Goal: Complete application form

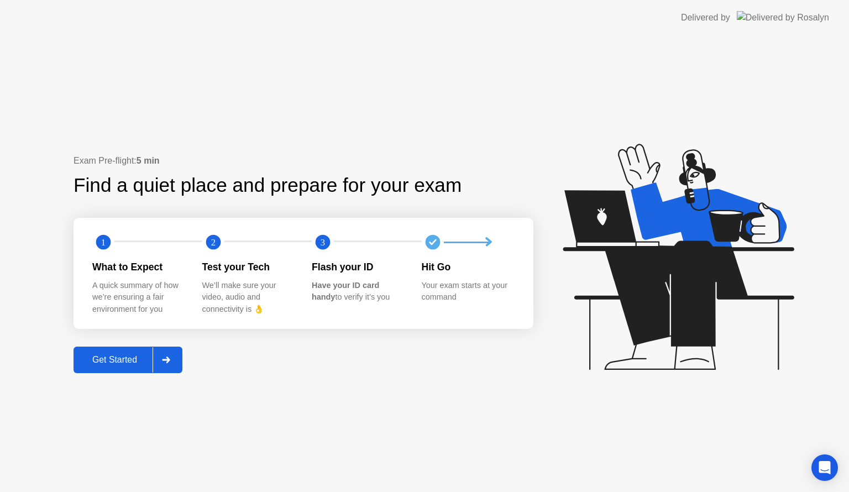
click at [116, 359] on div "Get Started" at bounding box center [115, 360] width 76 height 10
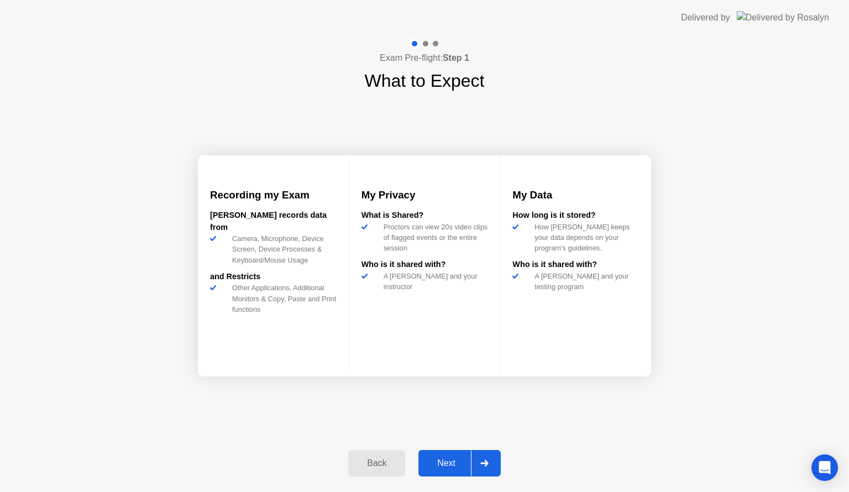
click at [450, 456] on button "Next" at bounding box center [460, 463] width 82 height 27
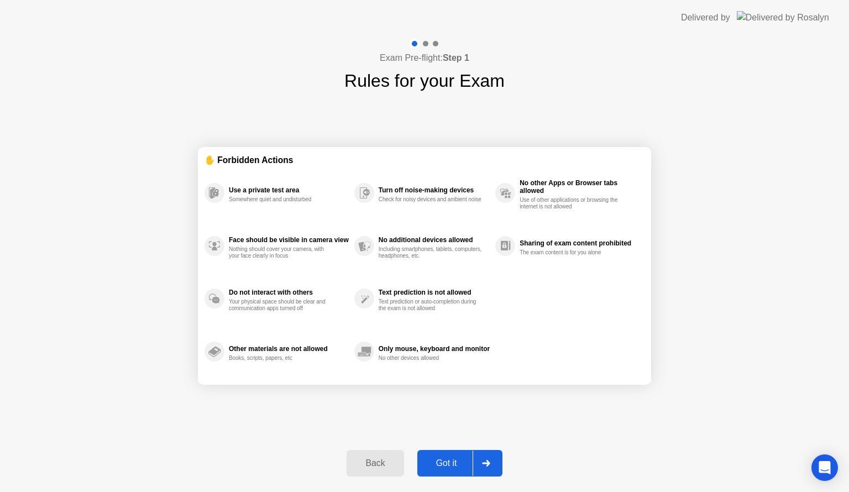
click at [450, 456] on button "Got it" at bounding box center [459, 463] width 85 height 27
select select "**********"
select select "*******"
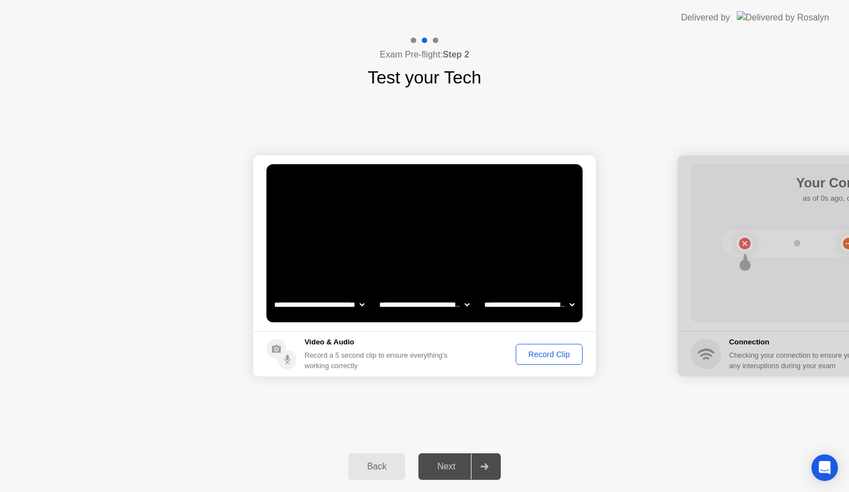
click at [551, 355] on div "Record Clip" at bounding box center [549, 354] width 59 height 9
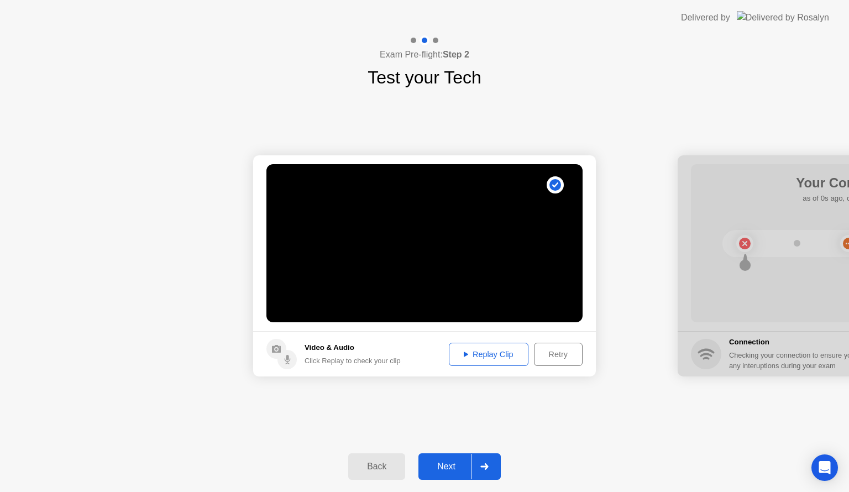
click at [446, 479] on button "Next" at bounding box center [460, 466] width 82 height 27
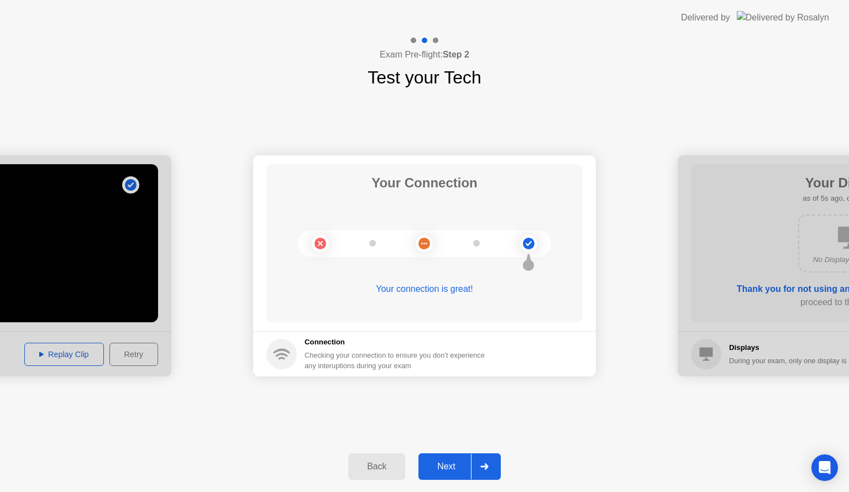
click at [456, 463] on div "Next" at bounding box center [446, 467] width 49 height 10
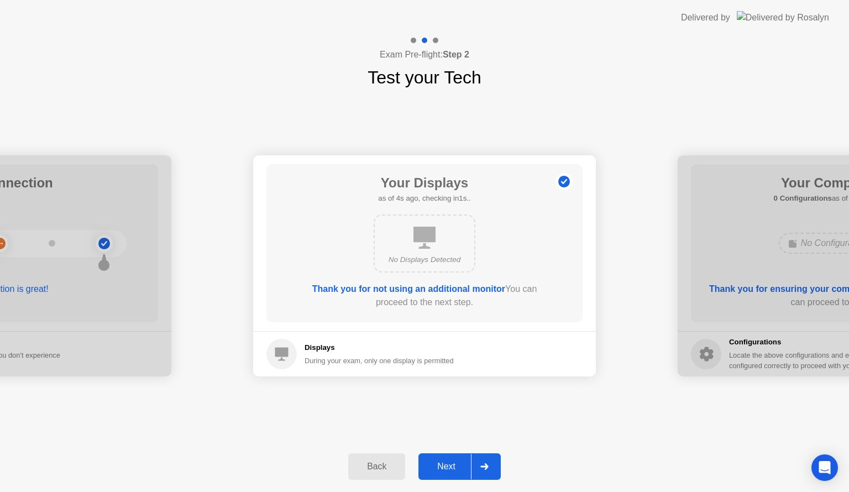
click at [447, 465] on div "Next" at bounding box center [446, 467] width 49 height 10
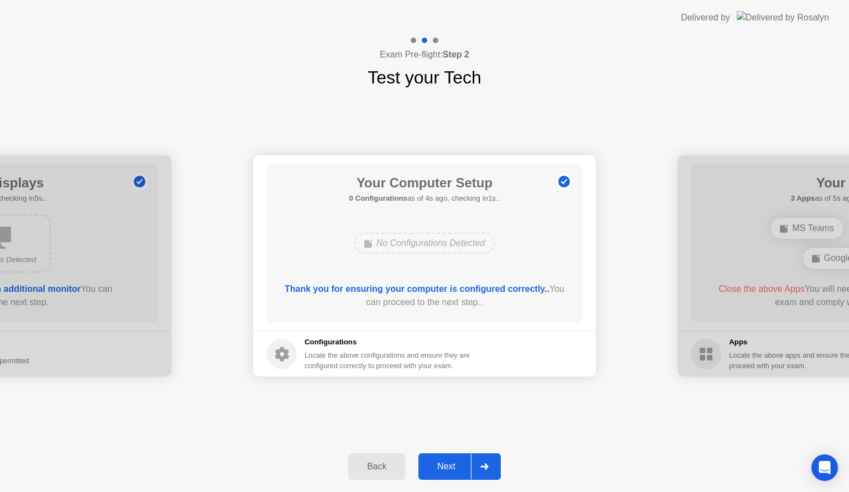
click at [442, 463] on div "Next" at bounding box center [446, 467] width 49 height 10
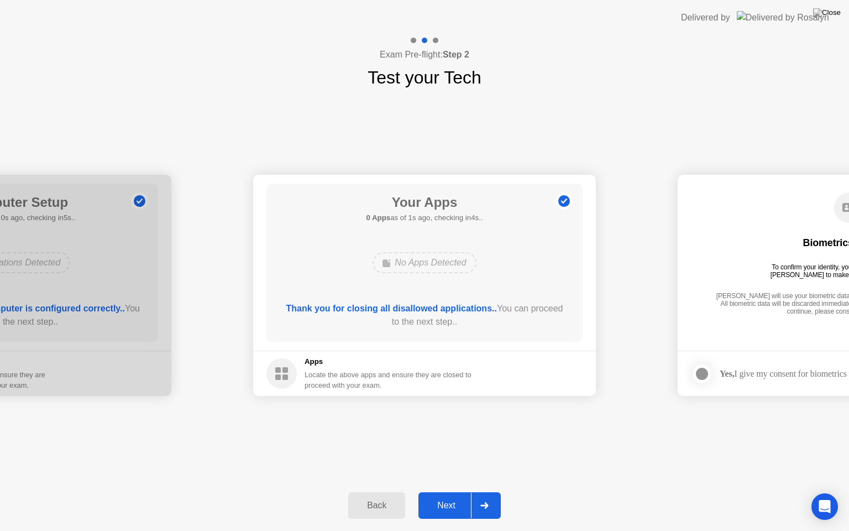
click at [451, 492] on div "Next" at bounding box center [446, 505] width 49 height 10
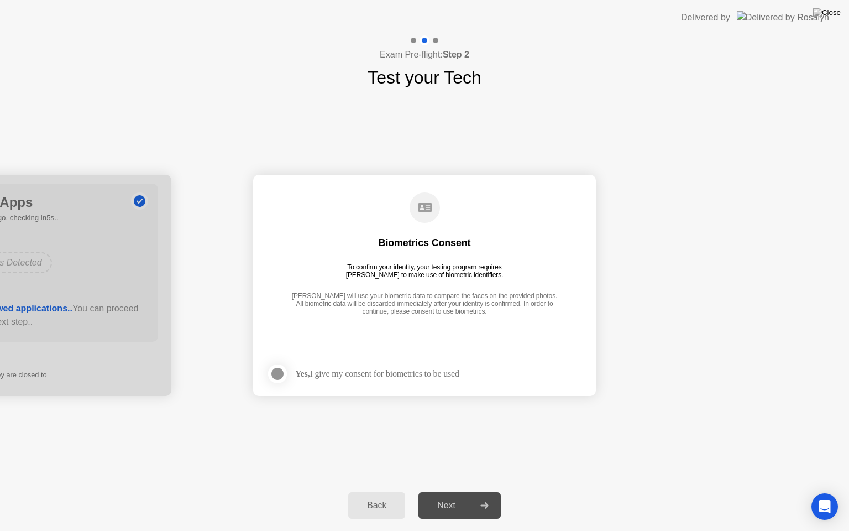
click at [276, 373] on div at bounding box center [277, 373] width 13 height 13
click at [446, 492] on div "Next" at bounding box center [446, 505] width 49 height 10
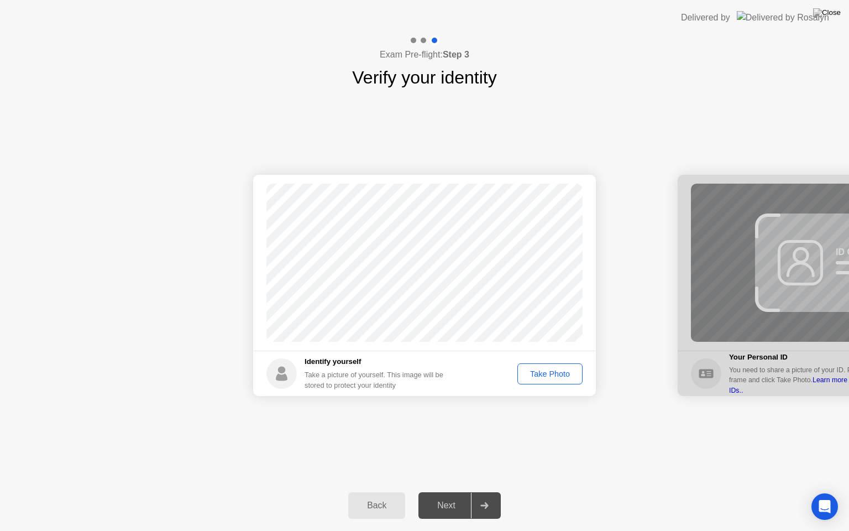
click at [558, 373] on div "Take Photo" at bounding box center [550, 373] width 58 height 9
click at [453, 492] on div "Next" at bounding box center [446, 505] width 49 height 10
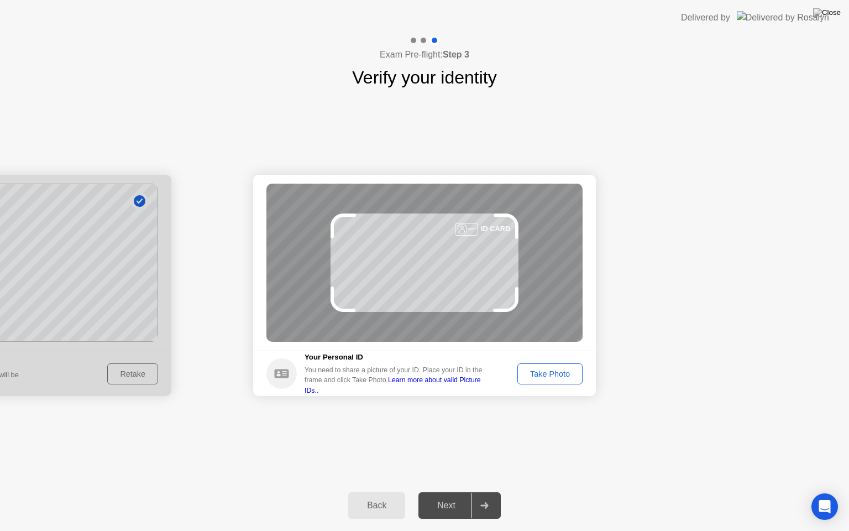
click at [551, 373] on div "Take Photo" at bounding box center [550, 373] width 58 height 9
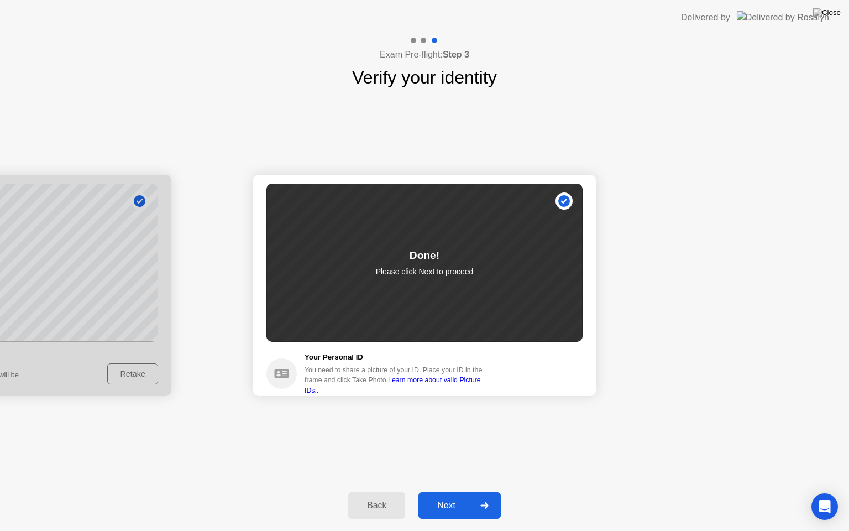
click at [450, 492] on div "Next" at bounding box center [446, 505] width 49 height 10
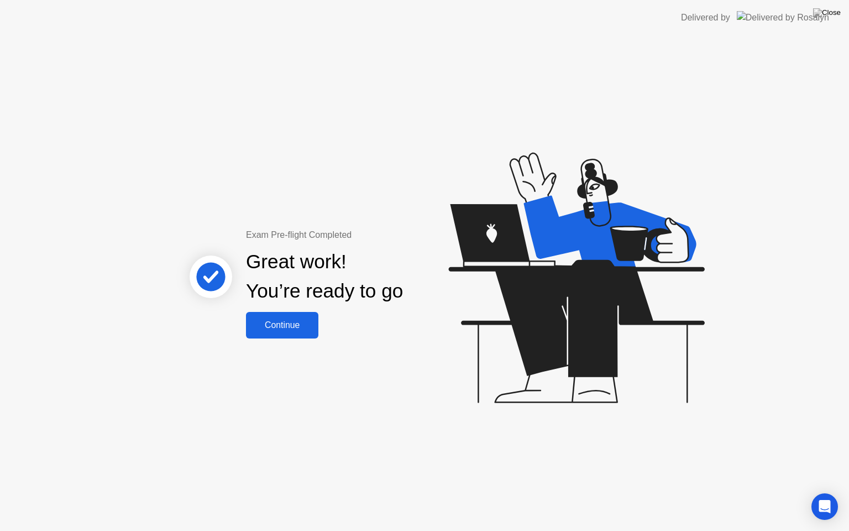
click at [286, 326] on div "Continue" at bounding box center [282, 325] width 66 height 10
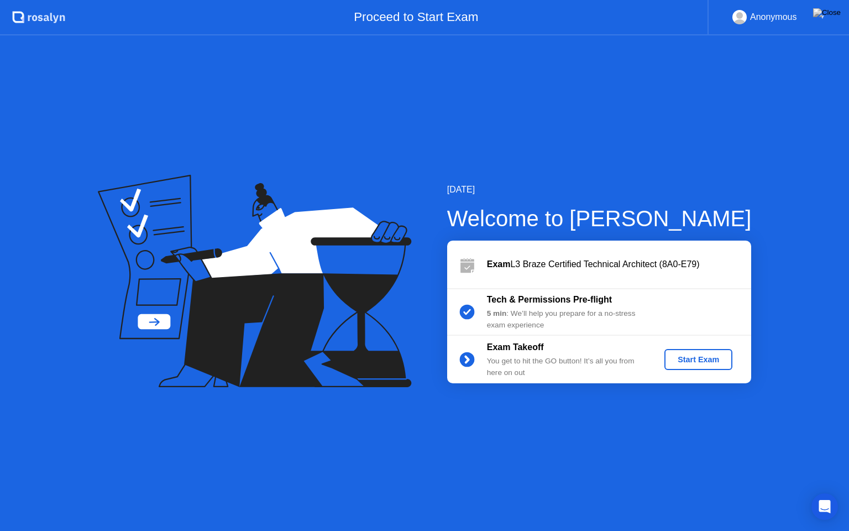
click at [725, 363] on div "Start Exam" at bounding box center [698, 359] width 59 height 9
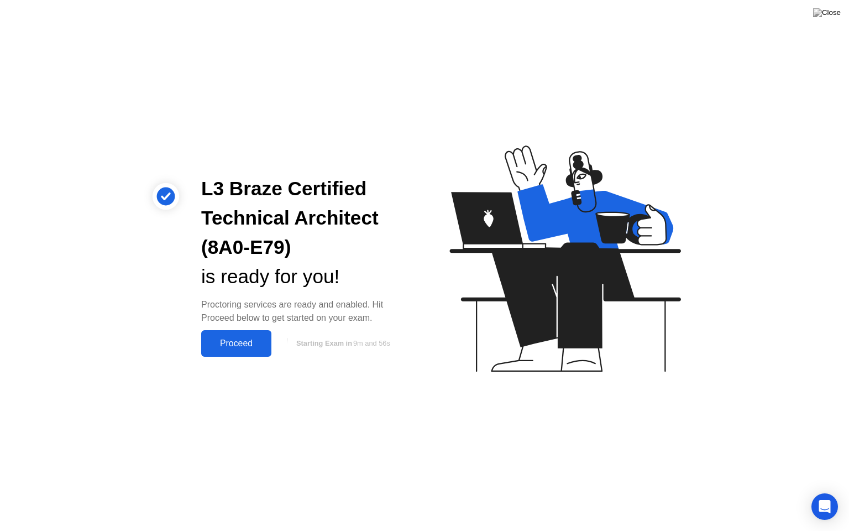
click at [209, 338] on div "Proceed" at bounding box center [237, 343] width 64 height 10
